Goal: Find specific page/section: Find specific page/section

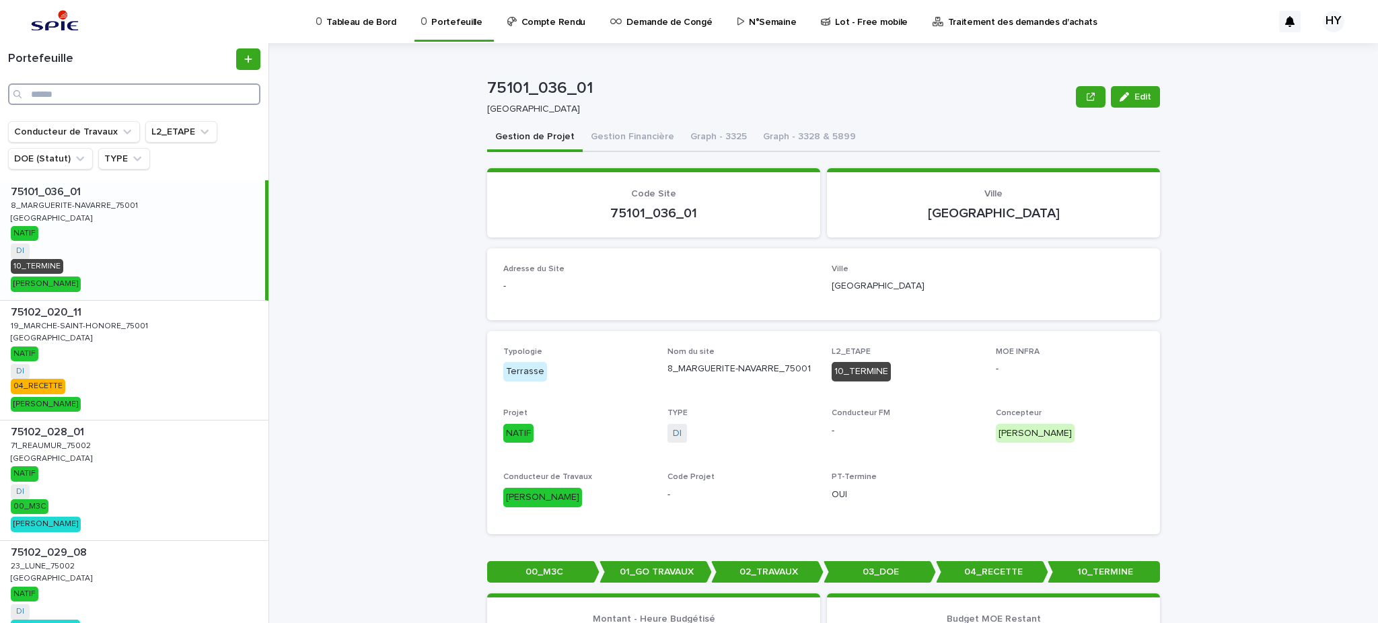
click at [102, 85] on input "Search" at bounding box center [134, 94] width 252 height 22
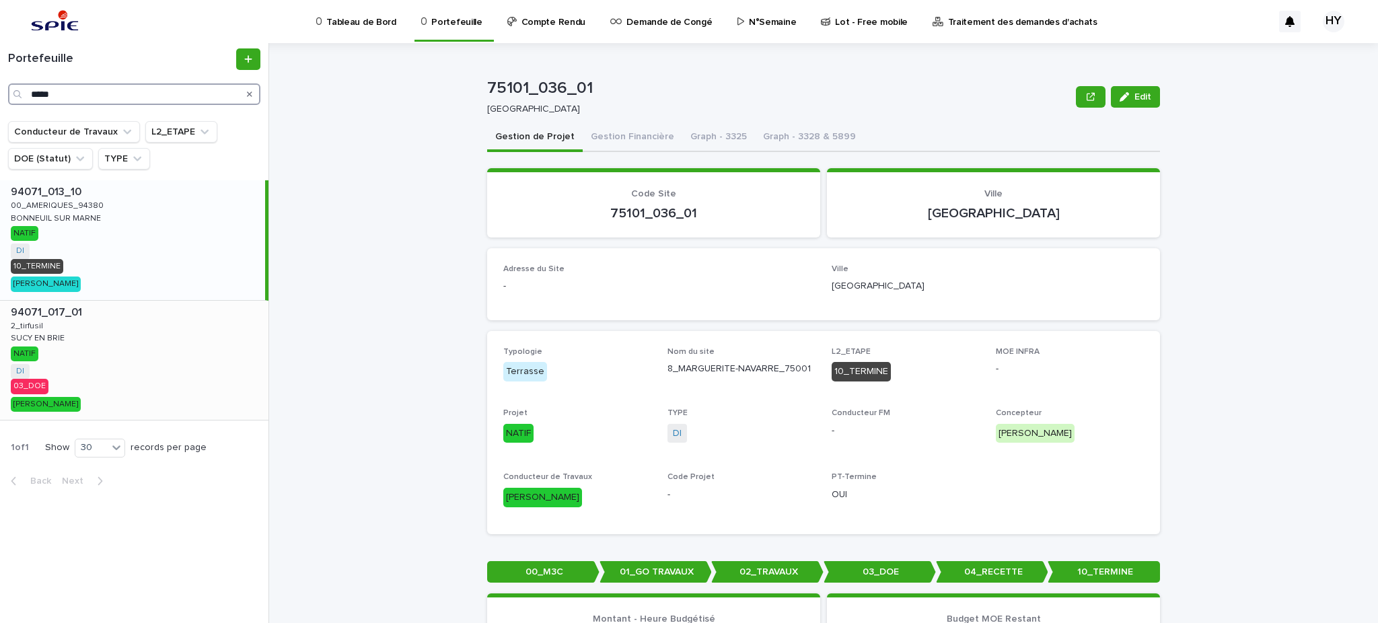
type input "*****"
click at [144, 345] on div "94071_017_01 94071_017_01 2_tirfusil 2_tirfusil SUCY EN [PERSON_NAME] EN BRIE N…" at bounding box center [134, 361] width 268 height 120
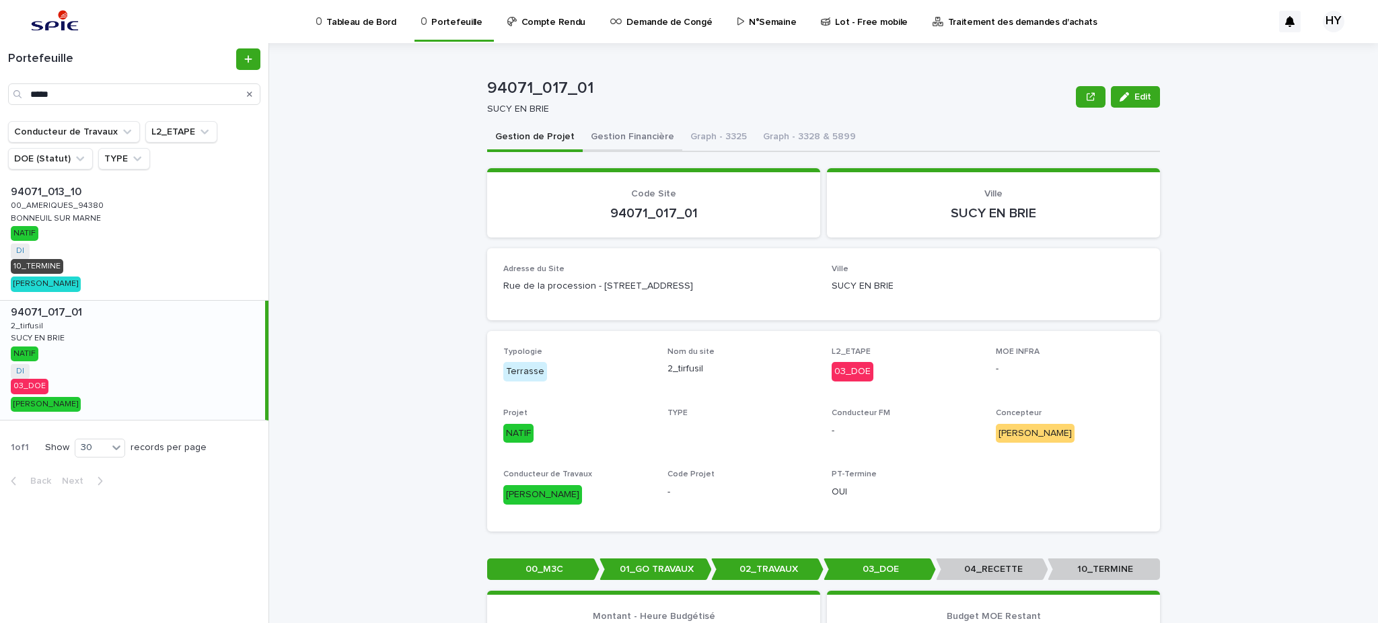
click at [595, 140] on button "Gestion Financière" at bounding box center [633, 138] width 100 height 28
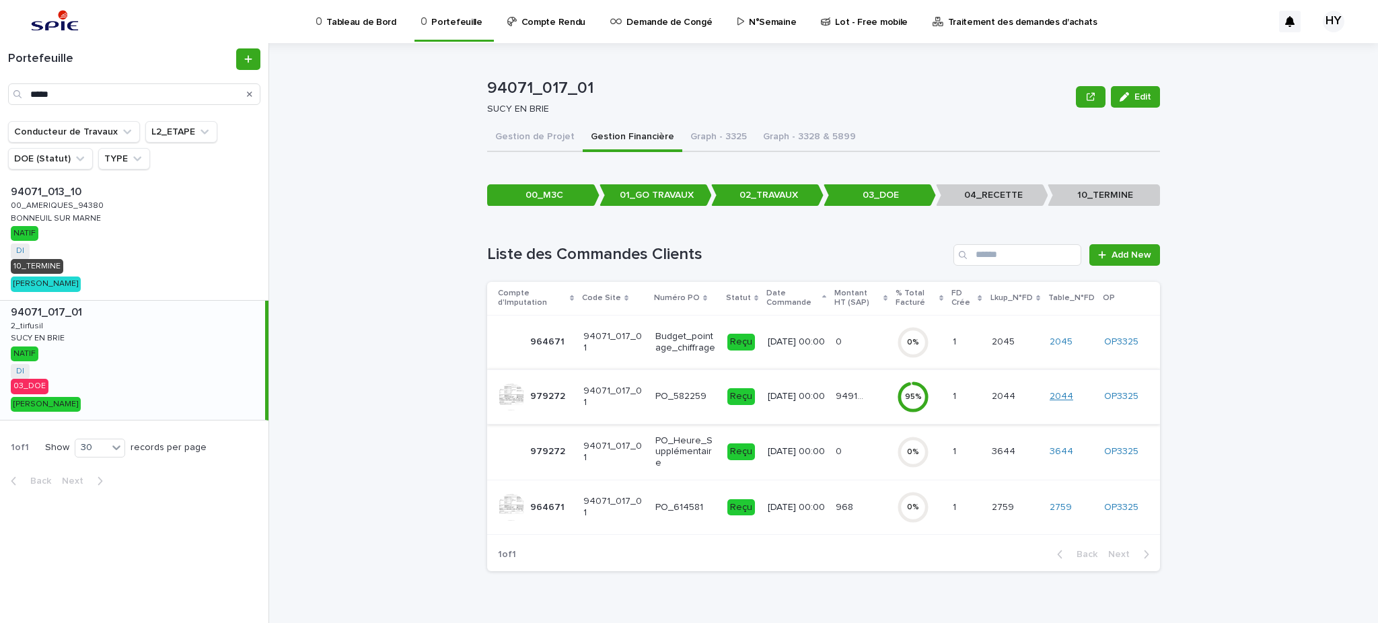
click at [1072, 397] on link "2044" at bounding box center [1061, 396] width 24 height 11
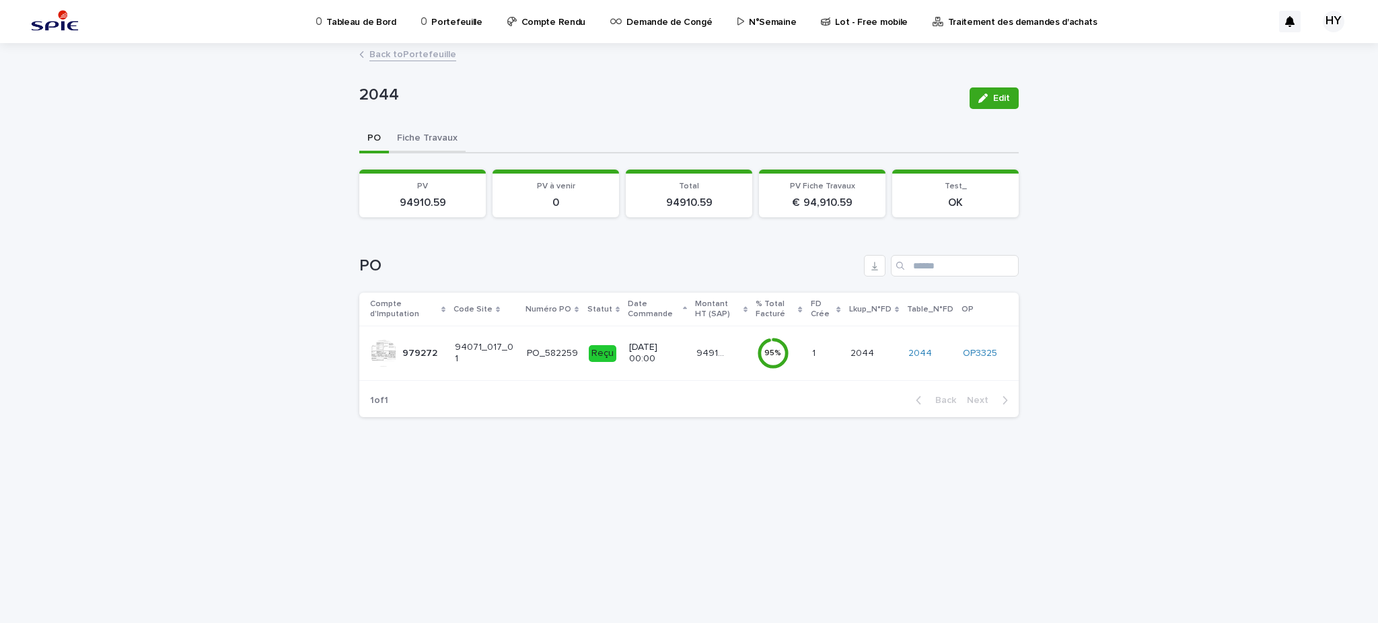
click at [428, 145] on button "Fiche Travaux" at bounding box center [427, 139] width 77 height 28
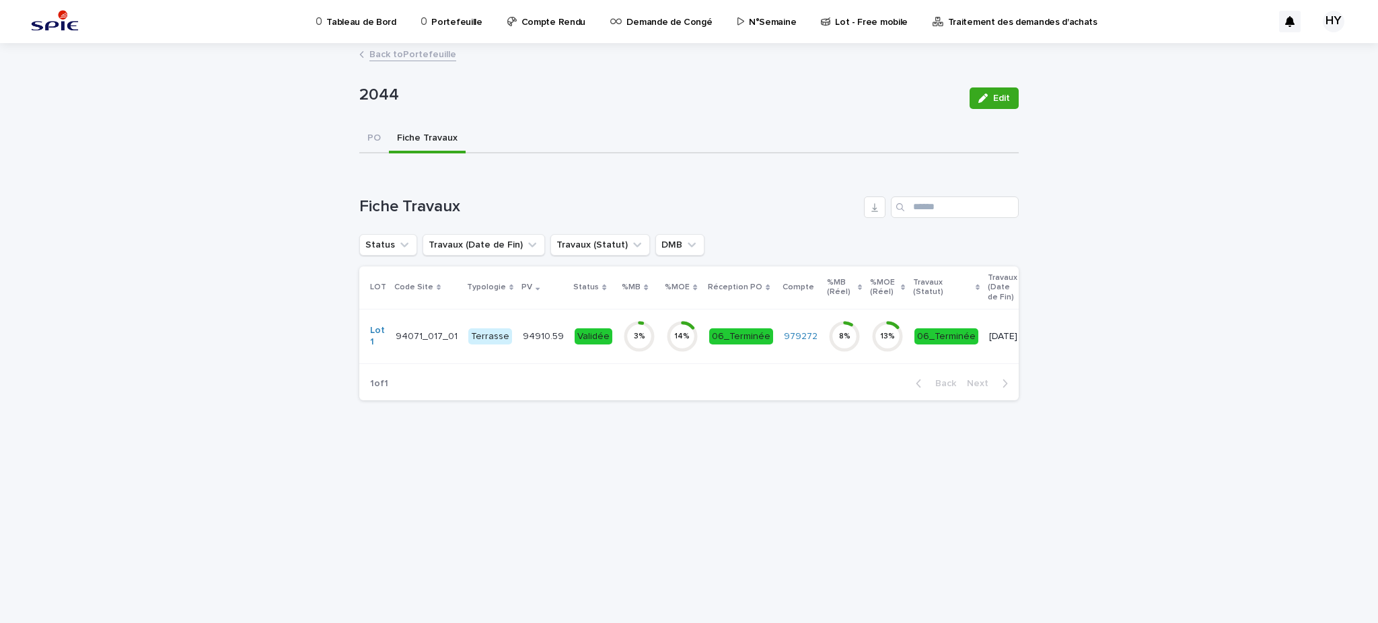
click at [517, 333] on td "94910.59 94910.59" at bounding box center [543, 336] width 52 height 54
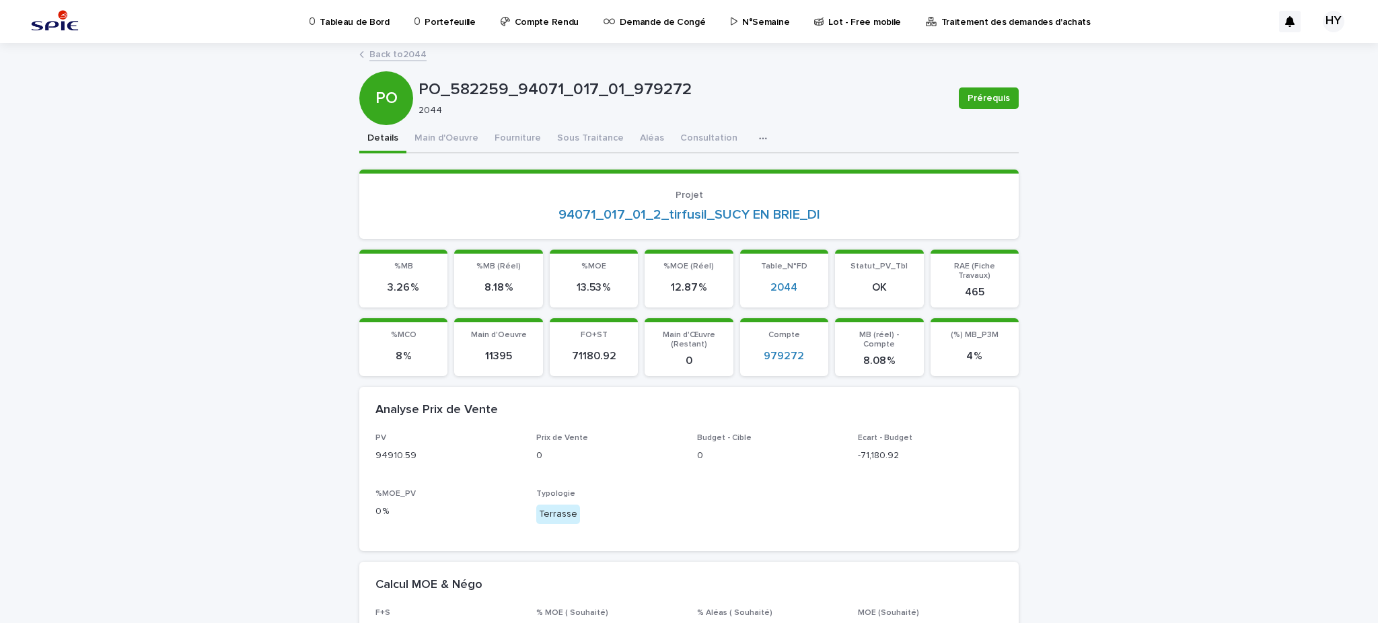
click at [571, 132] on button "Sous Traitance" at bounding box center [590, 139] width 83 height 28
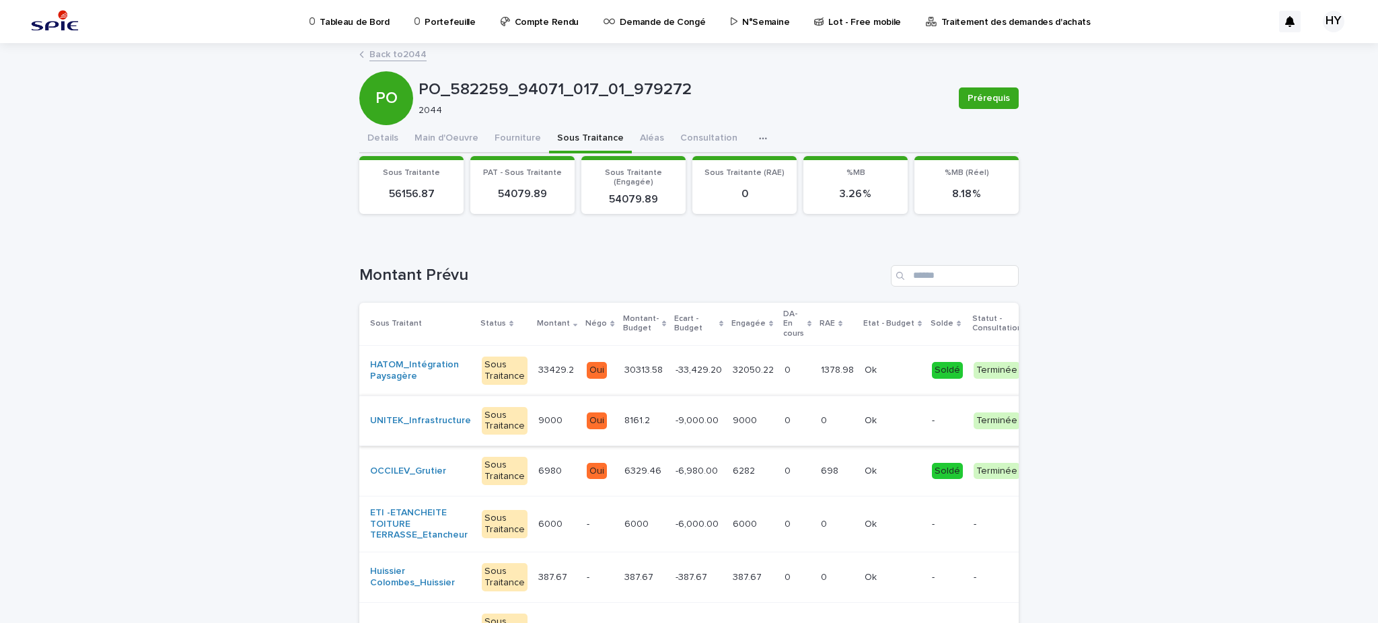
scroll to position [89, 0]
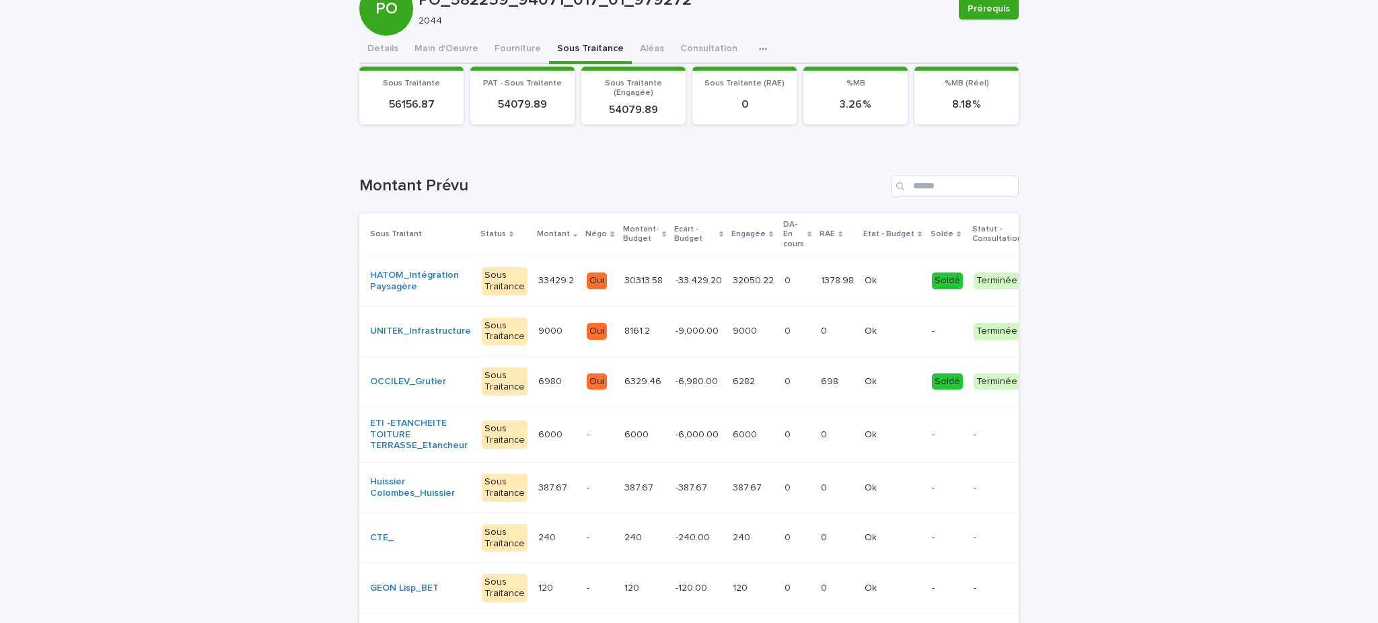
click at [678, 380] on p "-6,980.00" at bounding box center [697, 380] width 45 height 14
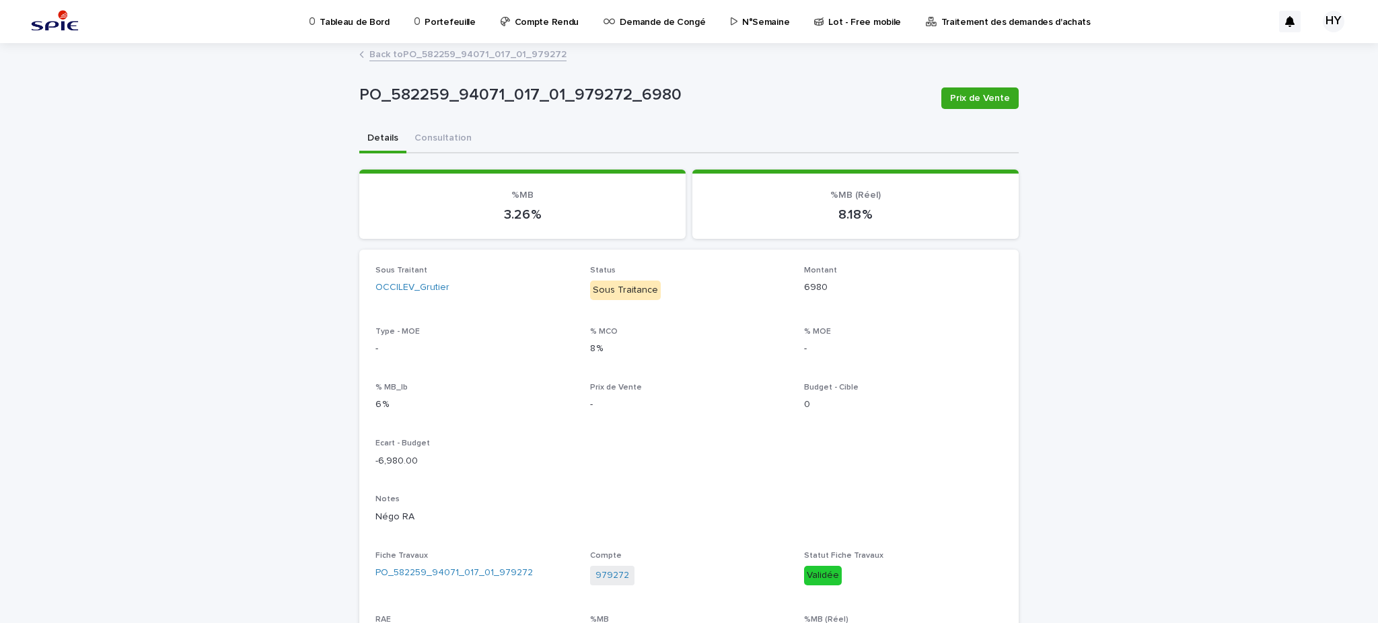
click at [443, 28] on link "Portefeuille" at bounding box center [447, 21] width 69 height 42
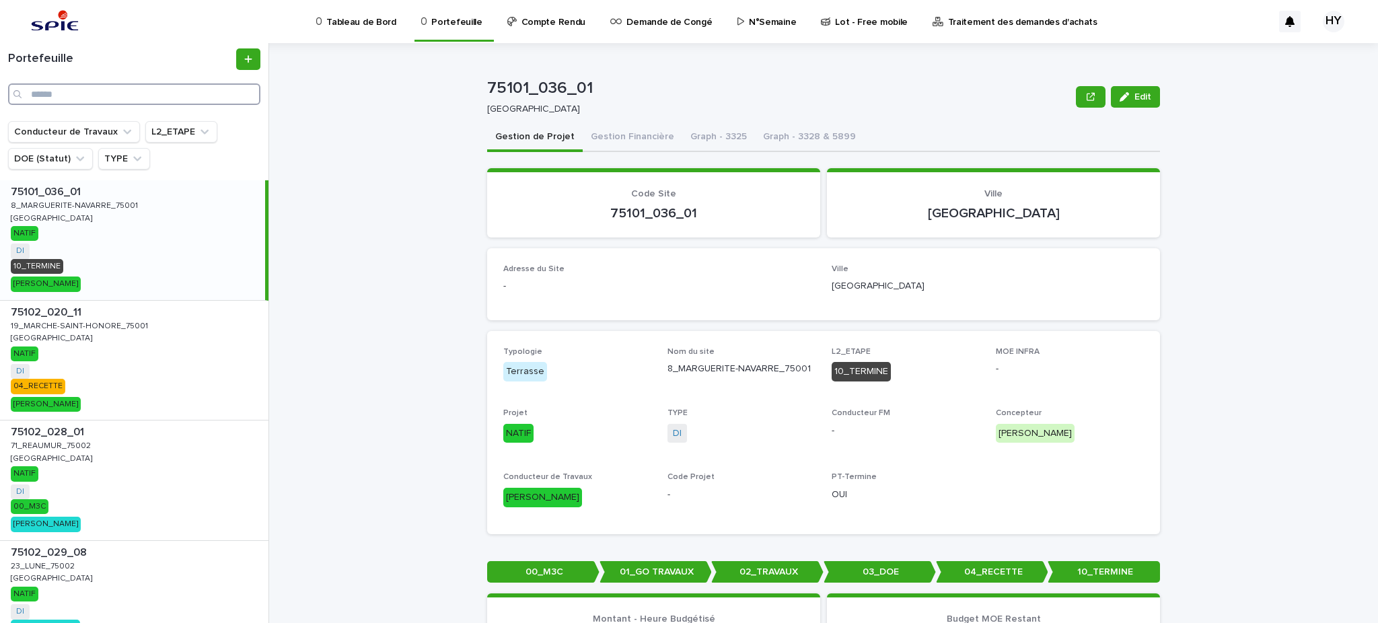
click at [93, 89] on input "Search" at bounding box center [134, 94] width 252 height 22
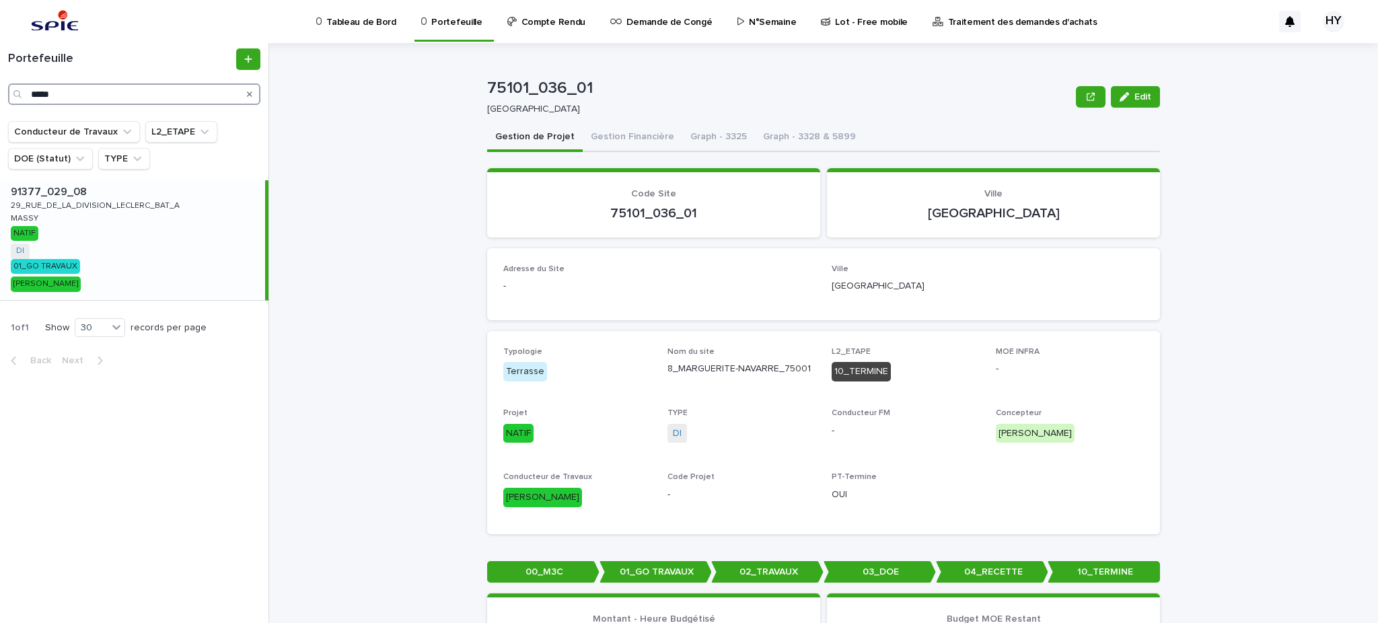
type input "*****"
click at [91, 241] on div "91377_029_08 91377_029_08 29_RUE_DE_LA_DIVISION_LECLERC_BAT_A 29_RUE_DE_LA_DIVI…" at bounding box center [132, 240] width 265 height 120
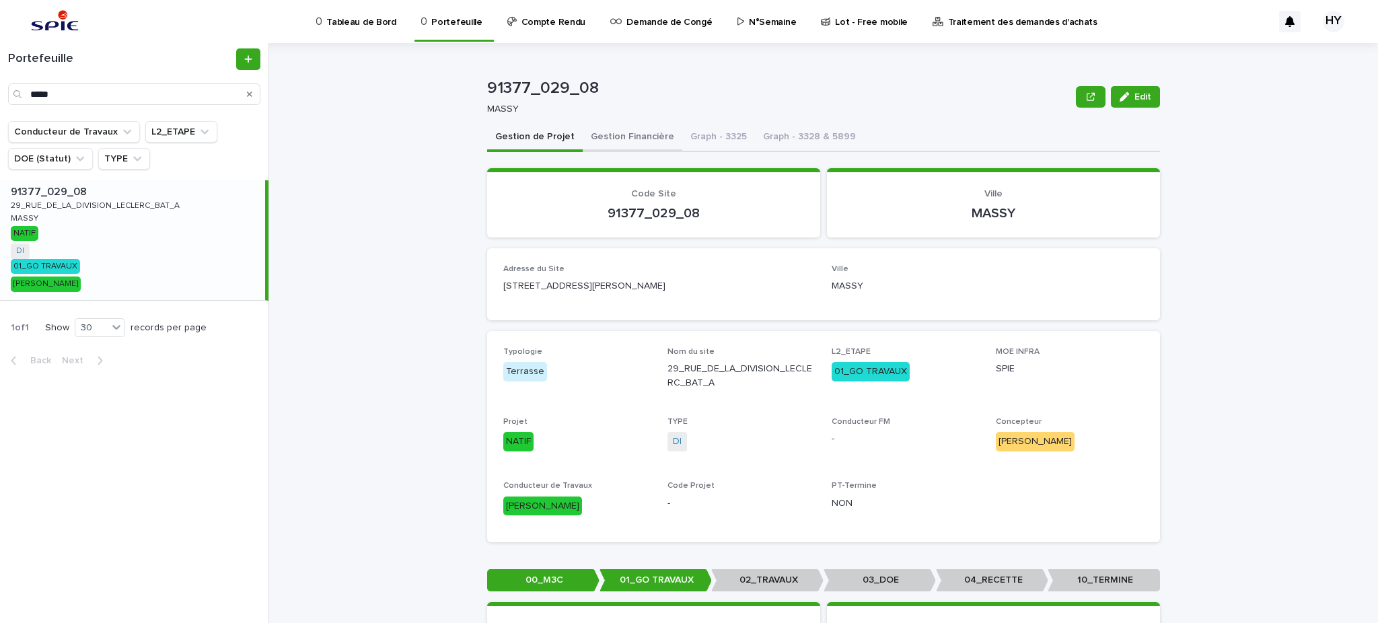
click at [605, 133] on button "Gestion Financière" at bounding box center [633, 138] width 100 height 28
